Goal: Information Seeking & Learning: Learn about a topic

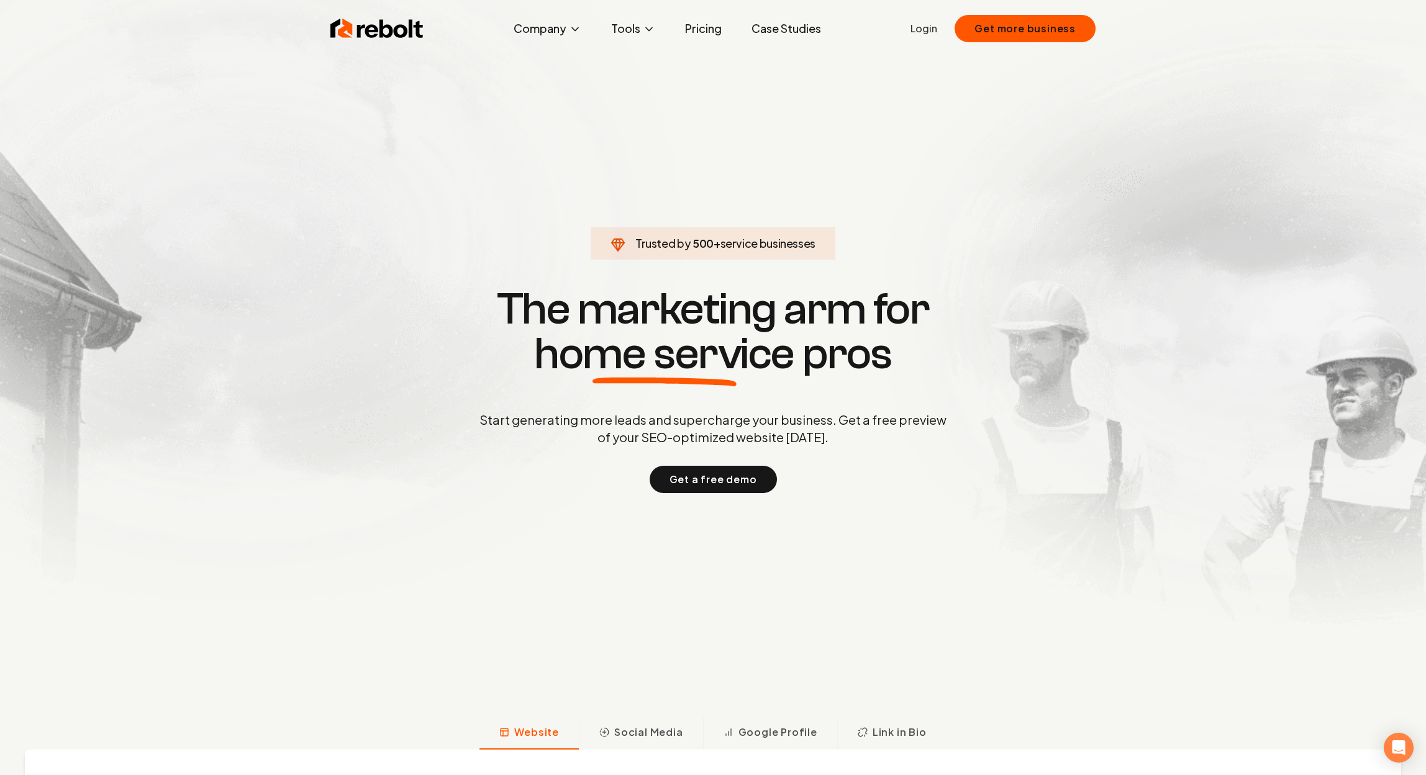
click at [856, 448] on div "Start generating more leads and supercharge your business. Get a free preview o…" at bounding box center [713, 452] width 472 height 82
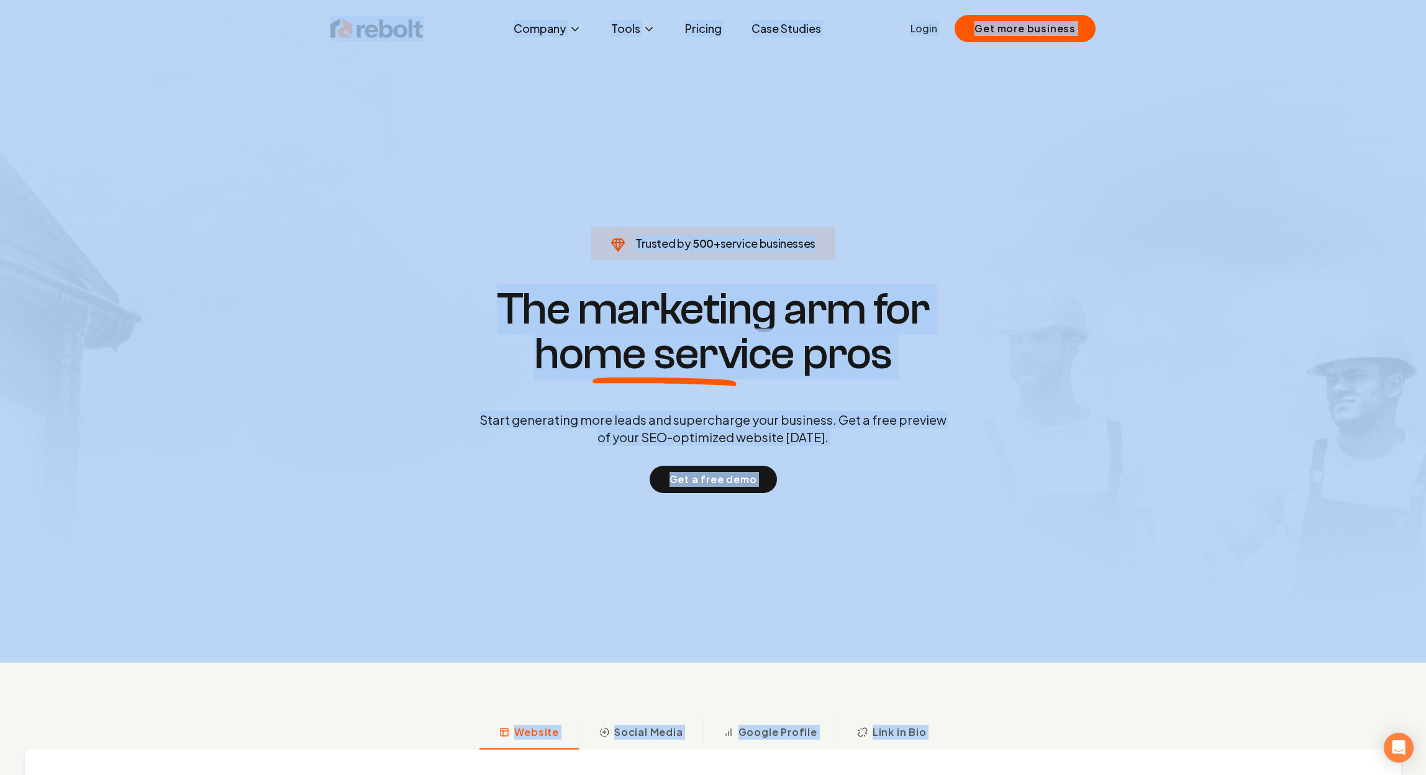
copy body "Loremi Dolorsi Ametc Adip Elit Seddo Eiusmo Tempor IN Utla Etdolorem Aliqua Eni…"
click at [579, 301] on h1 "The marketing arm for home service pros" at bounding box center [713, 331] width 596 height 89
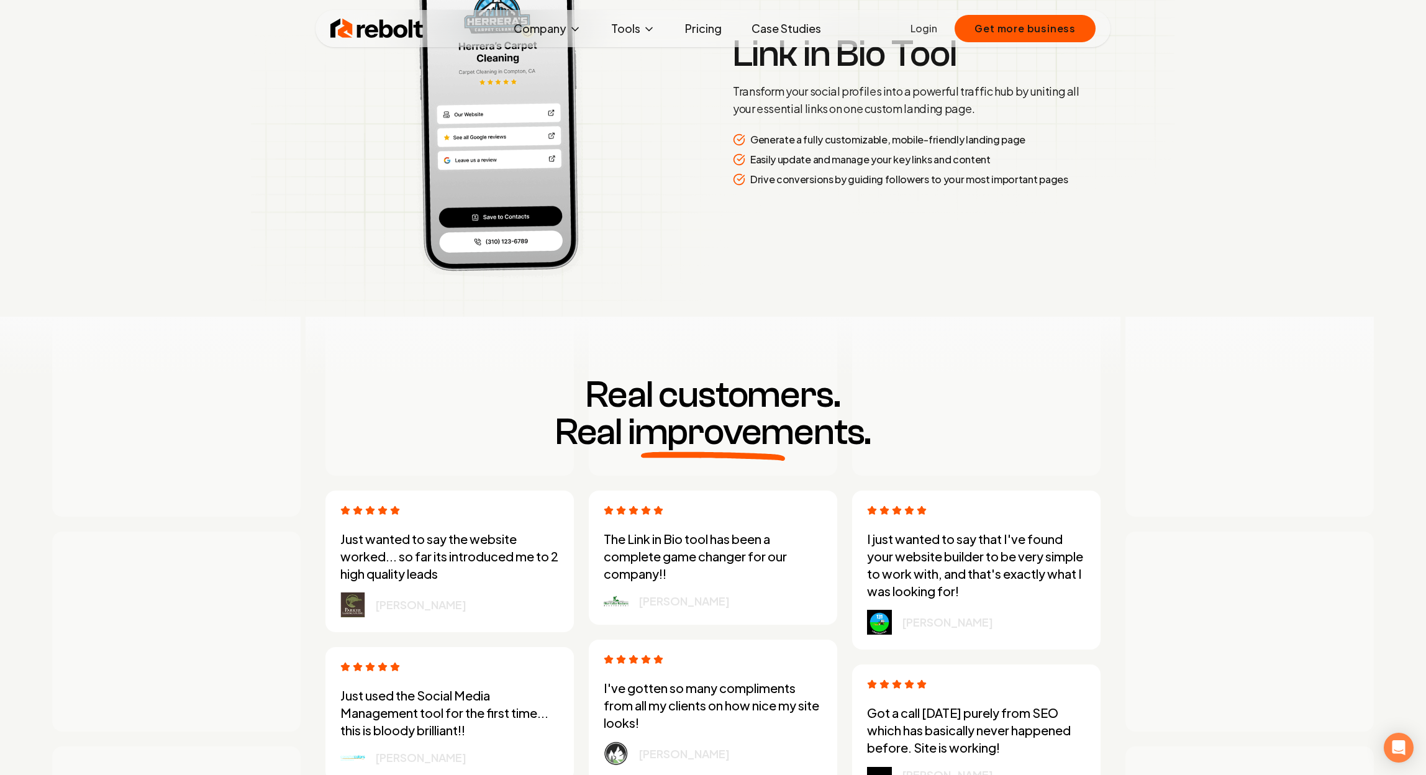
scroll to position [3396, 0]
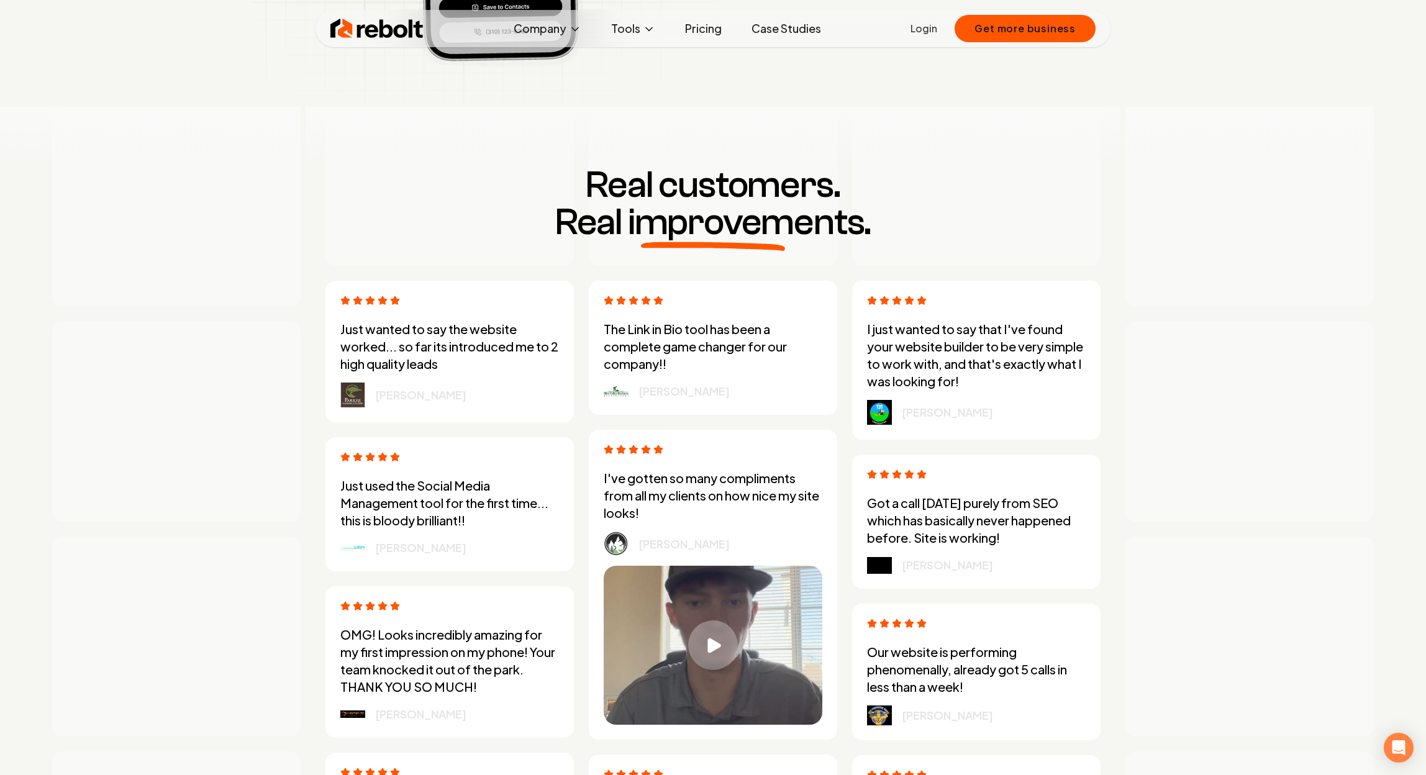
click at [709, 37] on link "Pricing" at bounding box center [703, 28] width 56 height 25
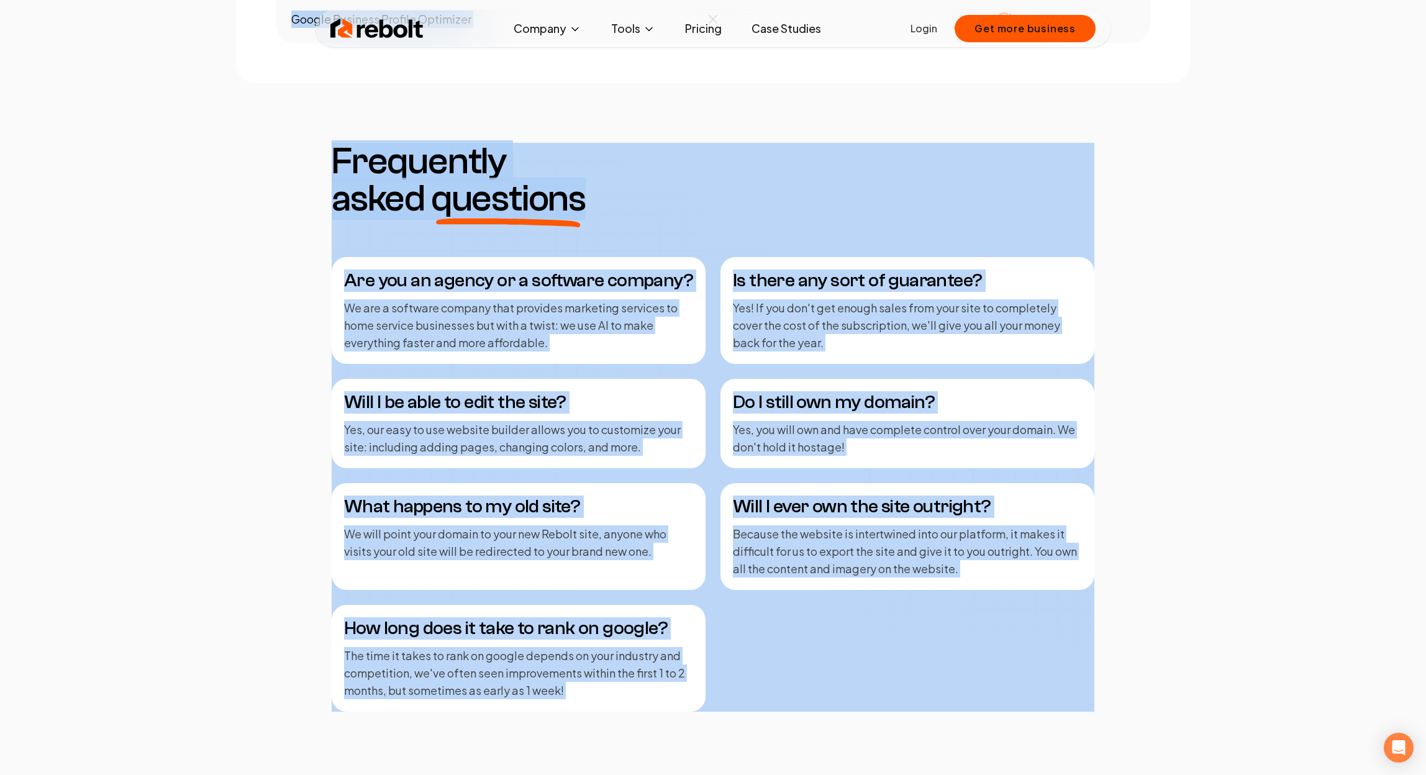
scroll to position [2097, 0]
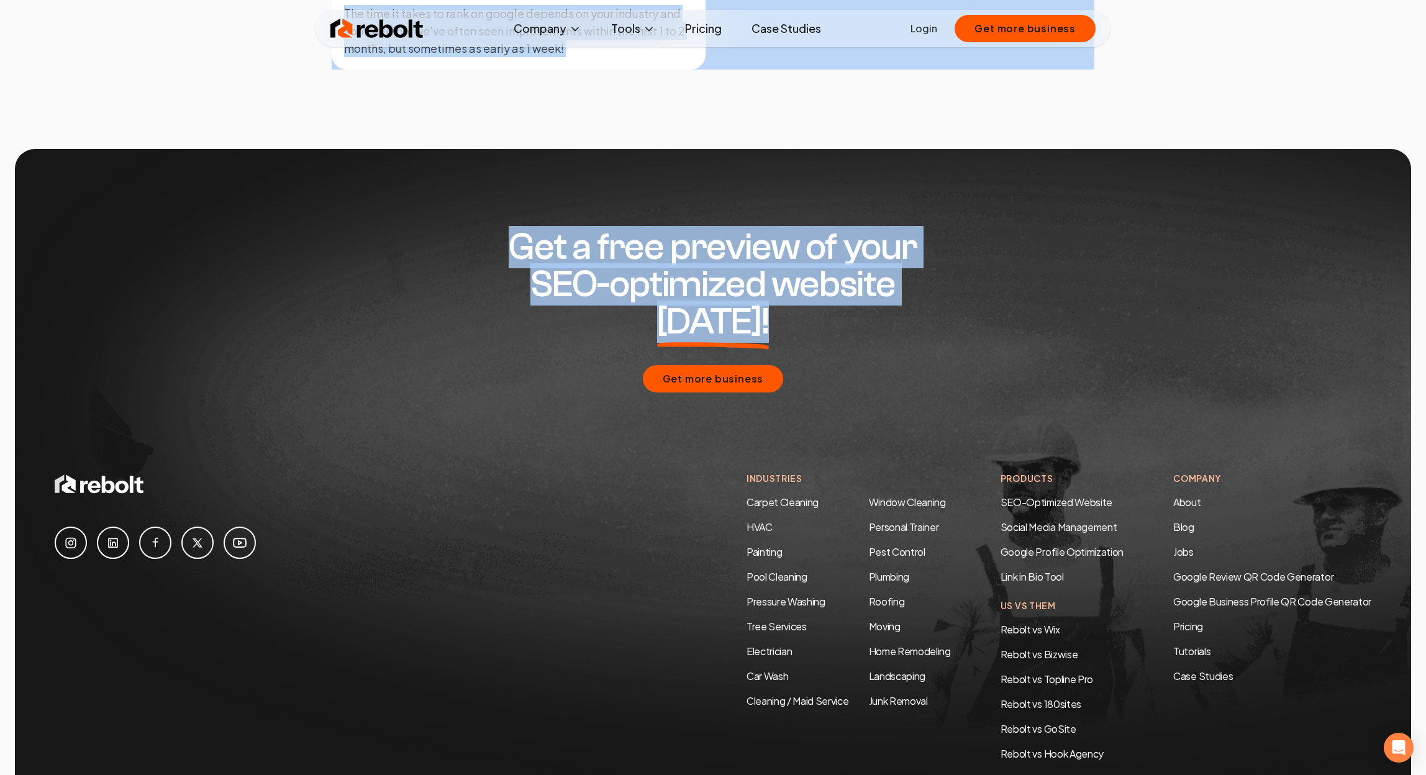
drag, startPoint x: 458, startPoint y: 120, endPoint x: 977, endPoint y: 302, distance: 550.0
copy div "Basic / per month Get started for free Includes... No upfront cost Unlimited Pa…"
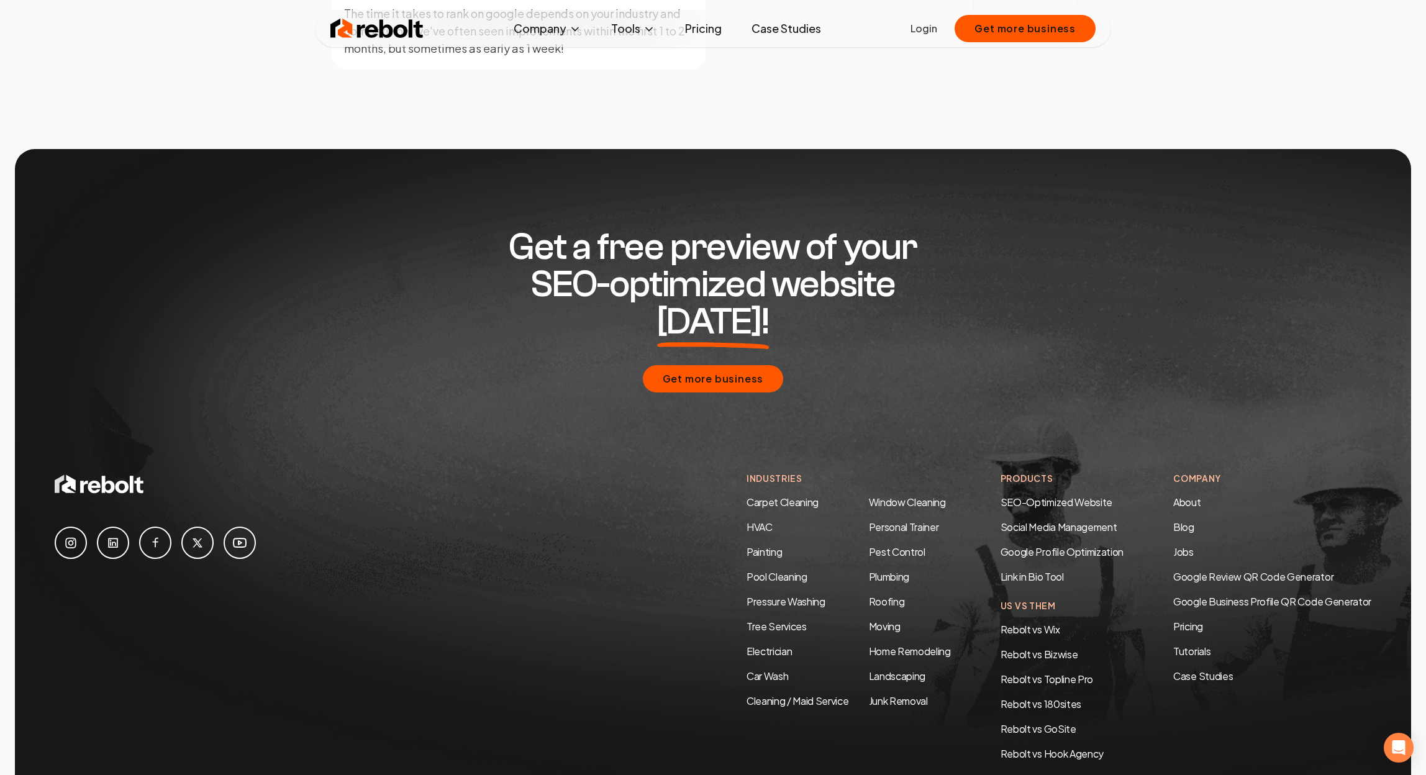
click at [849, 377] on div "Get a free preview of your SEO-optimized website [DATE]! Get more business" at bounding box center [713, 310] width 1316 height 323
